Goal: Transaction & Acquisition: Purchase product/service

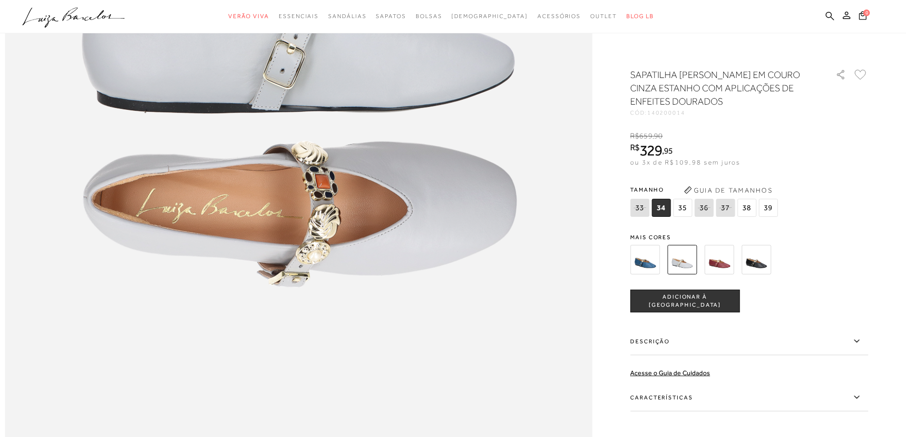
scroll to position [1046, 0]
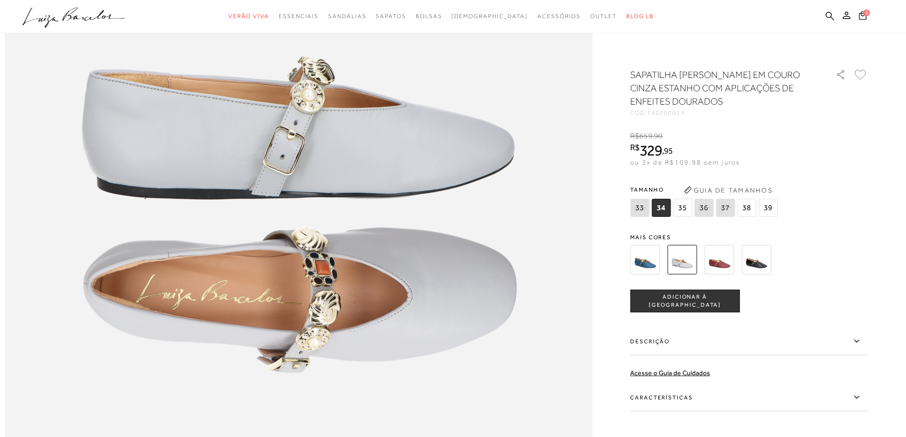
click at [664, 299] on span "ADICIONAR À SACOLA" at bounding box center [684, 301] width 108 height 17
click at [864, 11] on span "1" at bounding box center [866, 12] width 7 height 7
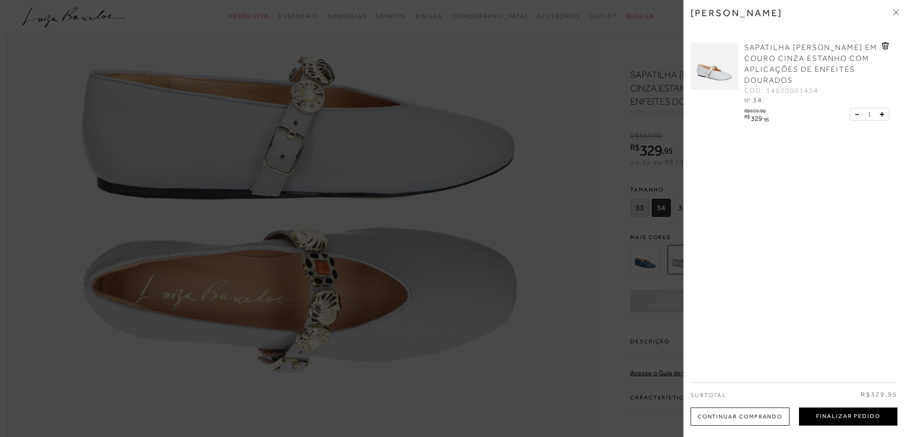
click at [858, 417] on button "Finalizar Pedido" at bounding box center [848, 416] width 98 height 18
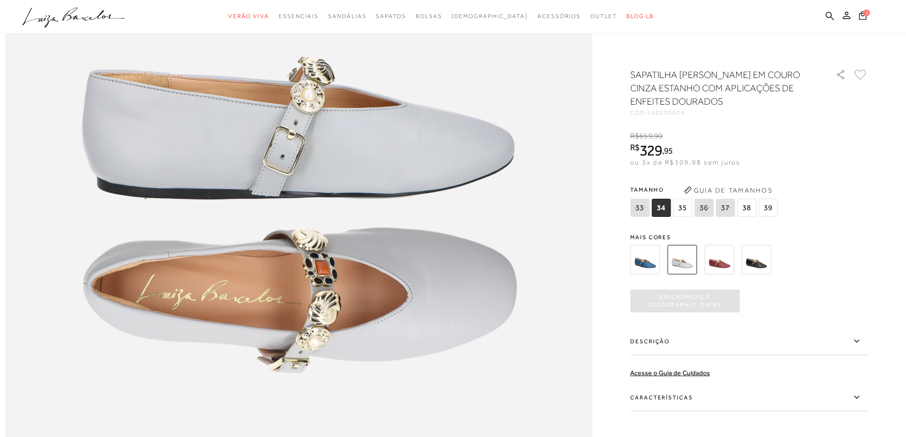
scroll to position [941, 0]
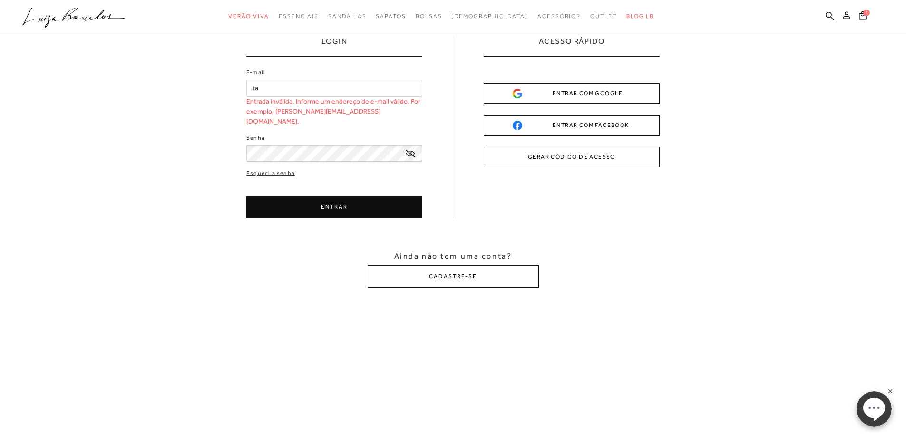
type input "t"
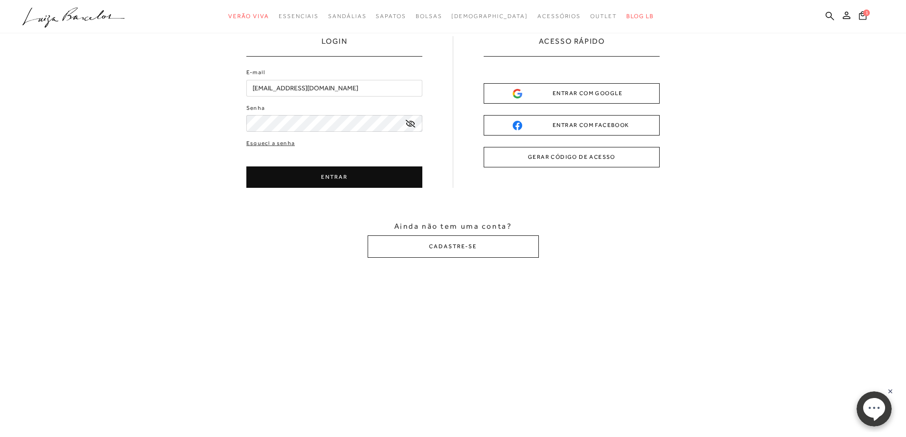
type input "tanizysouza@outlook.com"
click at [278, 173] on button "ENTRAR" at bounding box center [334, 176] width 176 height 21
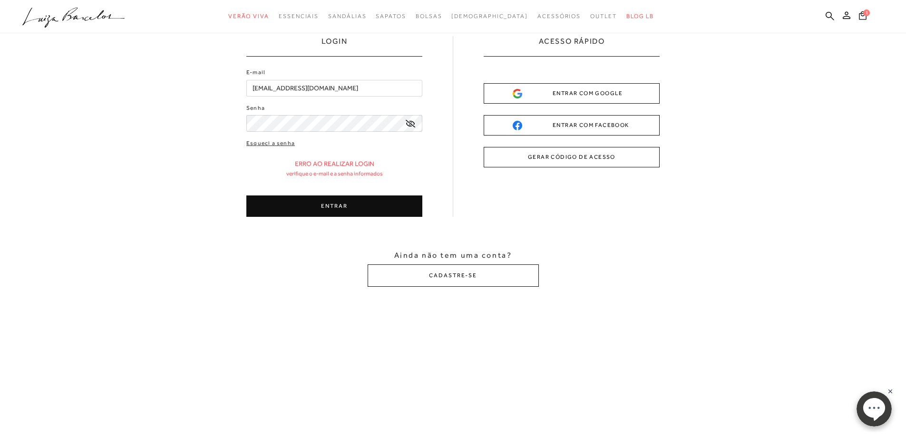
click at [411, 124] on icon at bounding box center [410, 124] width 10 height 8
click at [329, 207] on button "ENTRAR" at bounding box center [334, 205] width 176 height 21
click at [544, 163] on button "GERAR CÓDIGO DE ACESSO" at bounding box center [571, 157] width 176 height 20
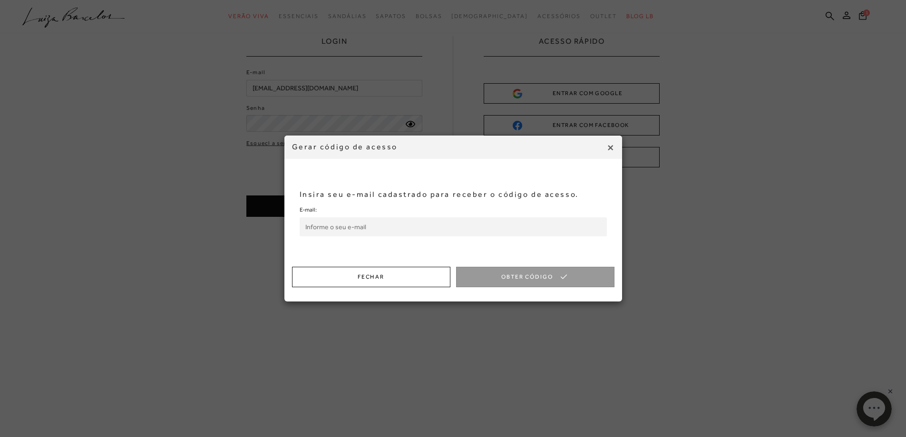
click at [415, 223] on input "E-mail:" at bounding box center [452, 226] width 307 height 19
type input "tanizysouza@outlook.com"
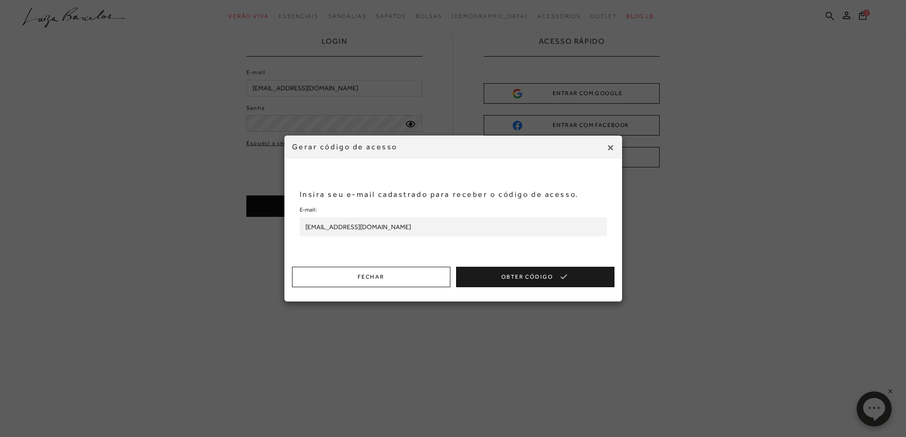
click at [520, 285] on button "Obter Código" at bounding box center [535, 277] width 158 height 20
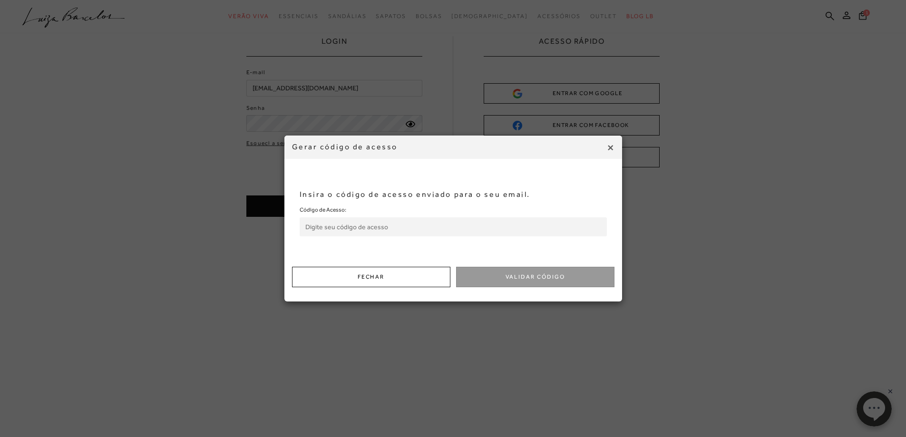
click at [410, 232] on input "Código de Acesso:" at bounding box center [452, 226] width 307 height 19
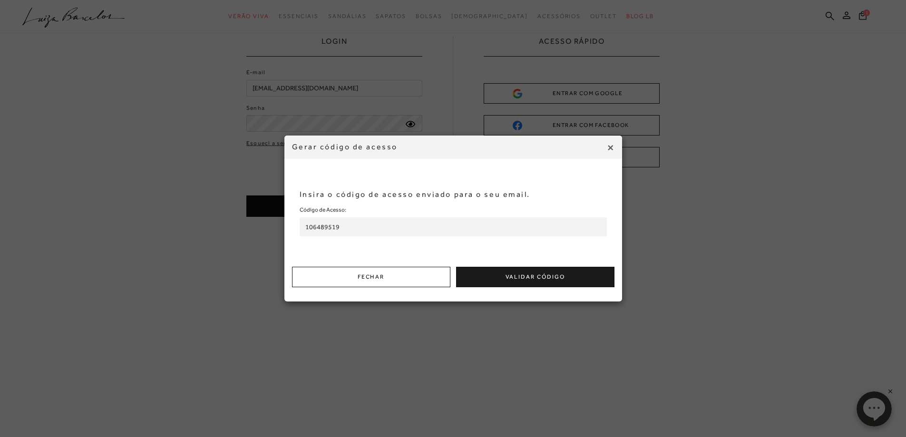
type input "106489519"
click at [518, 280] on button "Validar Código" at bounding box center [535, 277] width 158 height 20
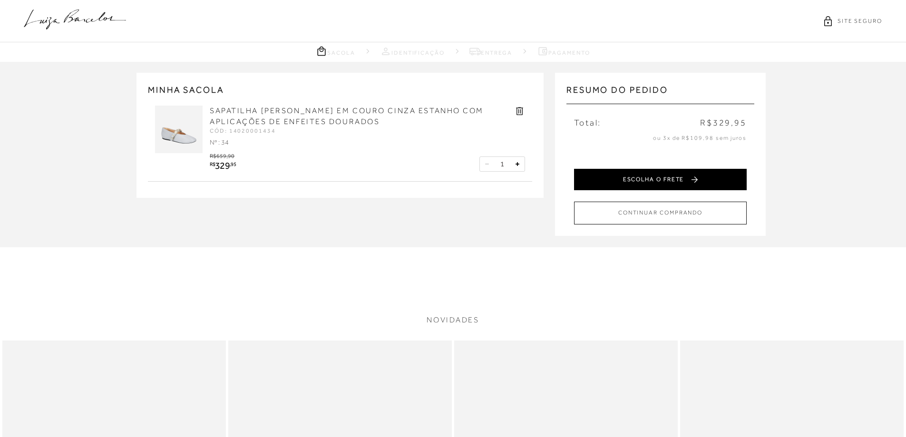
click at [694, 181] on button "ESCOLHA O FRETE" at bounding box center [660, 179] width 173 height 21
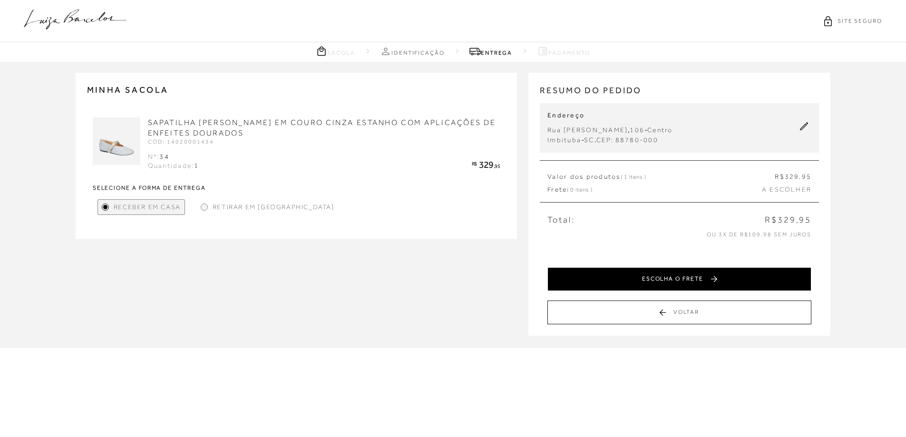
click at [612, 274] on button "ESCOLHA O FRETE" at bounding box center [679, 279] width 264 height 24
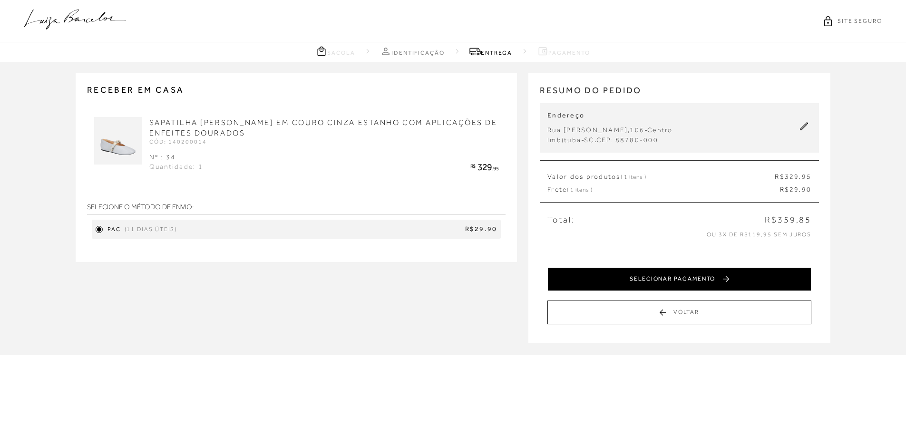
click at [612, 276] on button "SELECIONAR PAGAMENTO" at bounding box center [679, 279] width 264 height 24
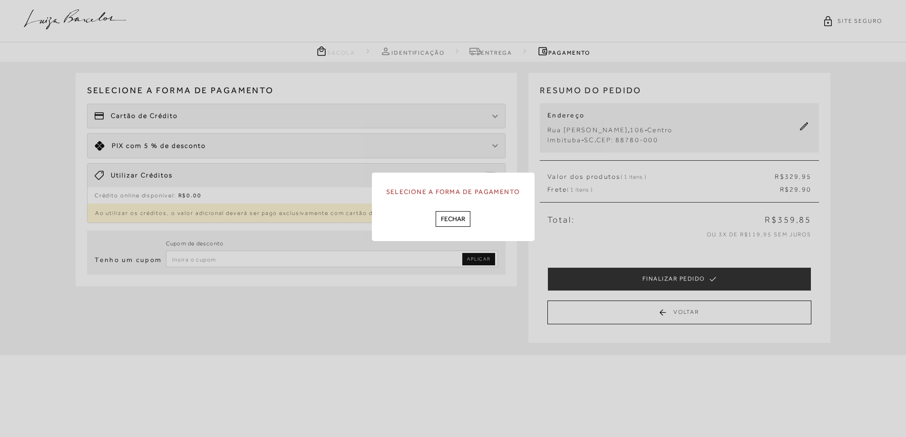
click at [453, 228] on div "Selecione a forma de pagamento [GEOGRAPHIC_DATA]" at bounding box center [453, 207] width 163 height 68
click at [442, 208] on div "Selecione a forma de pagamento [GEOGRAPHIC_DATA]" at bounding box center [453, 207] width 163 height 68
click at [459, 213] on button "Fechar" at bounding box center [452, 219] width 35 height 16
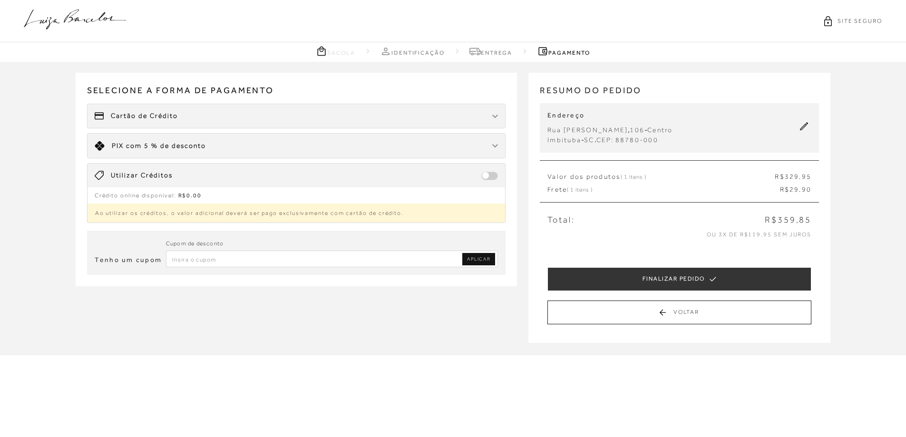
click at [415, 142] on div "Limite: R$ 5.000,00 PIX com 5 % de desconto" at bounding box center [296, 146] width 418 height 24
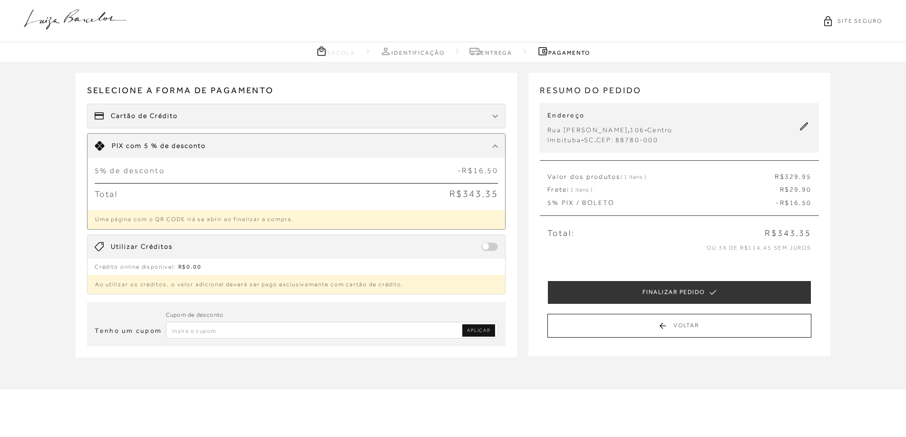
click at [483, 337] on link "APLICAR" at bounding box center [478, 330] width 33 height 12
click at [242, 329] on input "Inserir Código da Promoção" at bounding box center [332, 330] width 332 height 17
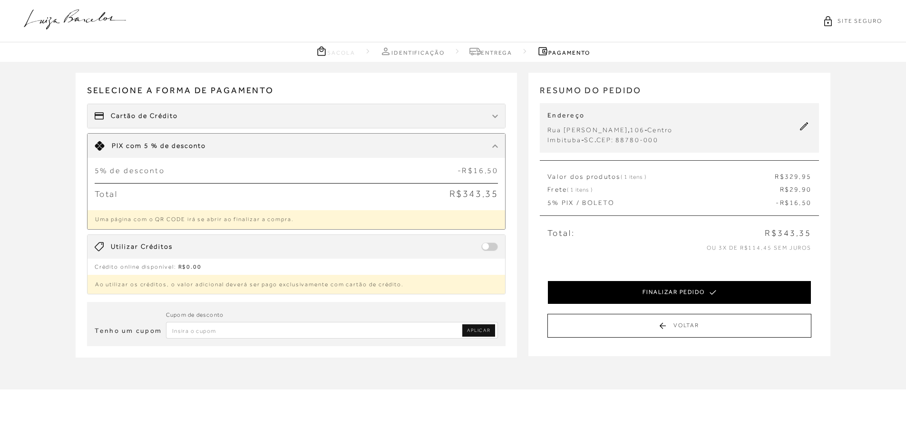
click at [641, 299] on button "FINALIZAR PEDIDO" at bounding box center [679, 292] width 264 height 24
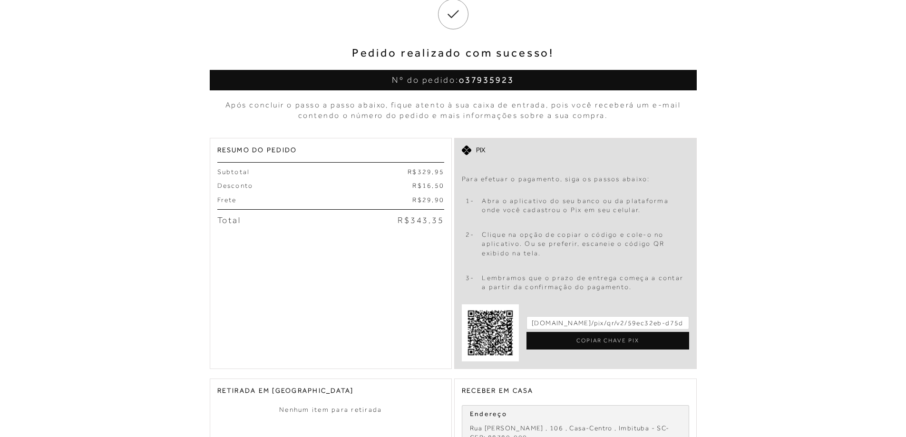
scroll to position [95, 0]
